Goal: Transaction & Acquisition: Purchase product/service

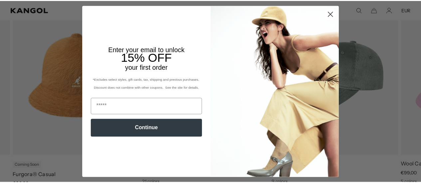
scroll to position [0, 137]
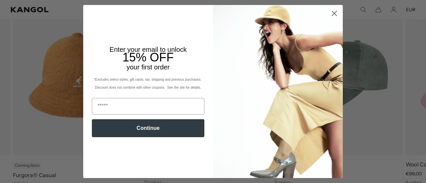
click at [330, 13] on circle "Close dialog" at bounding box center [334, 13] width 11 height 11
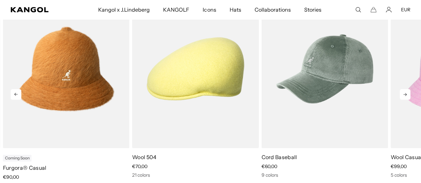
scroll to position [0, 0]
click at [408, 96] on icon at bounding box center [405, 94] width 11 height 11
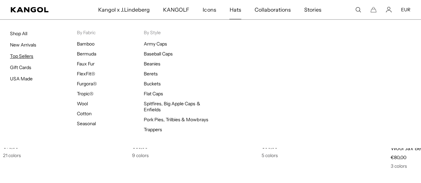
scroll to position [0, 137]
click at [24, 56] on link "Top Sellers" at bounding box center [21, 56] width 23 height 6
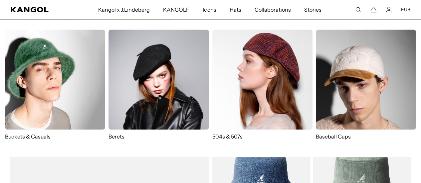
click at [230, 136] on p "504s & 507s" at bounding box center [262, 136] width 100 height 7
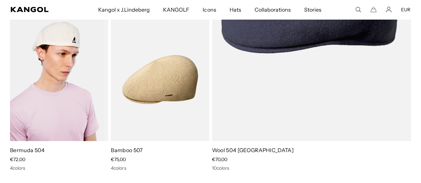
scroll to position [901, 0]
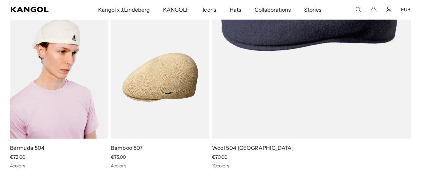
click at [66, 90] on img at bounding box center [59, 77] width 98 height 123
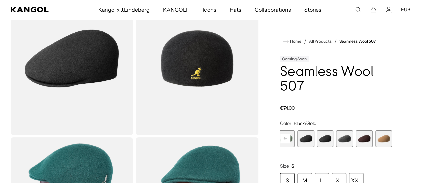
scroll to position [55, 0]
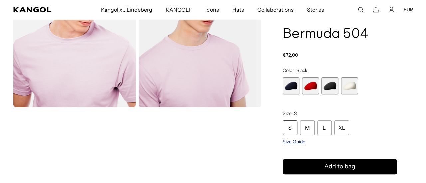
scroll to position [0, 137]
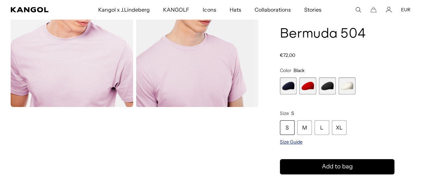
click at [302, 143] on span "Size Guide" at bounding box center [291, 142] width 23 height 6
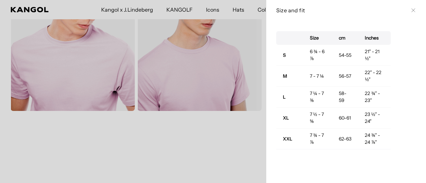
click at [356, 9] on h3 "Size and fit" at bounding box center [342, 10] width 132 height 7
